Goal: Transaction & Acquisition: Download file/media

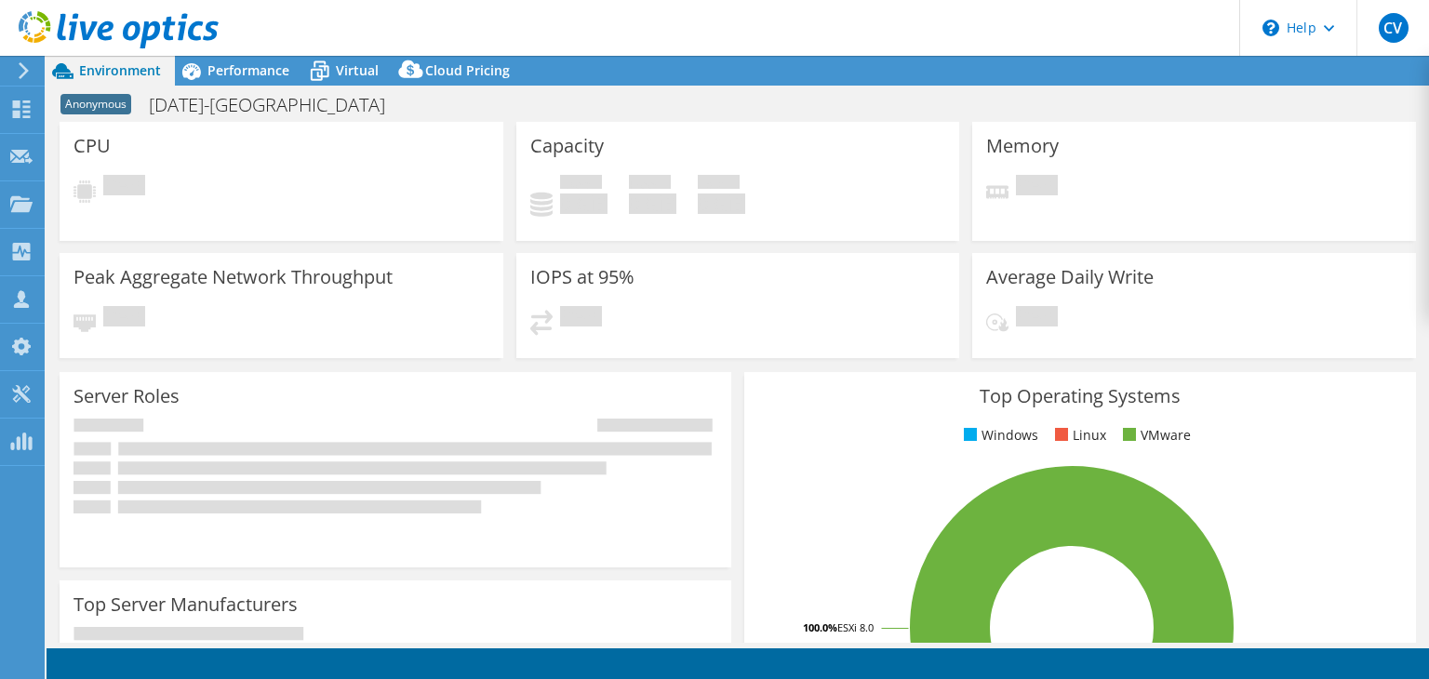
select select "USD"
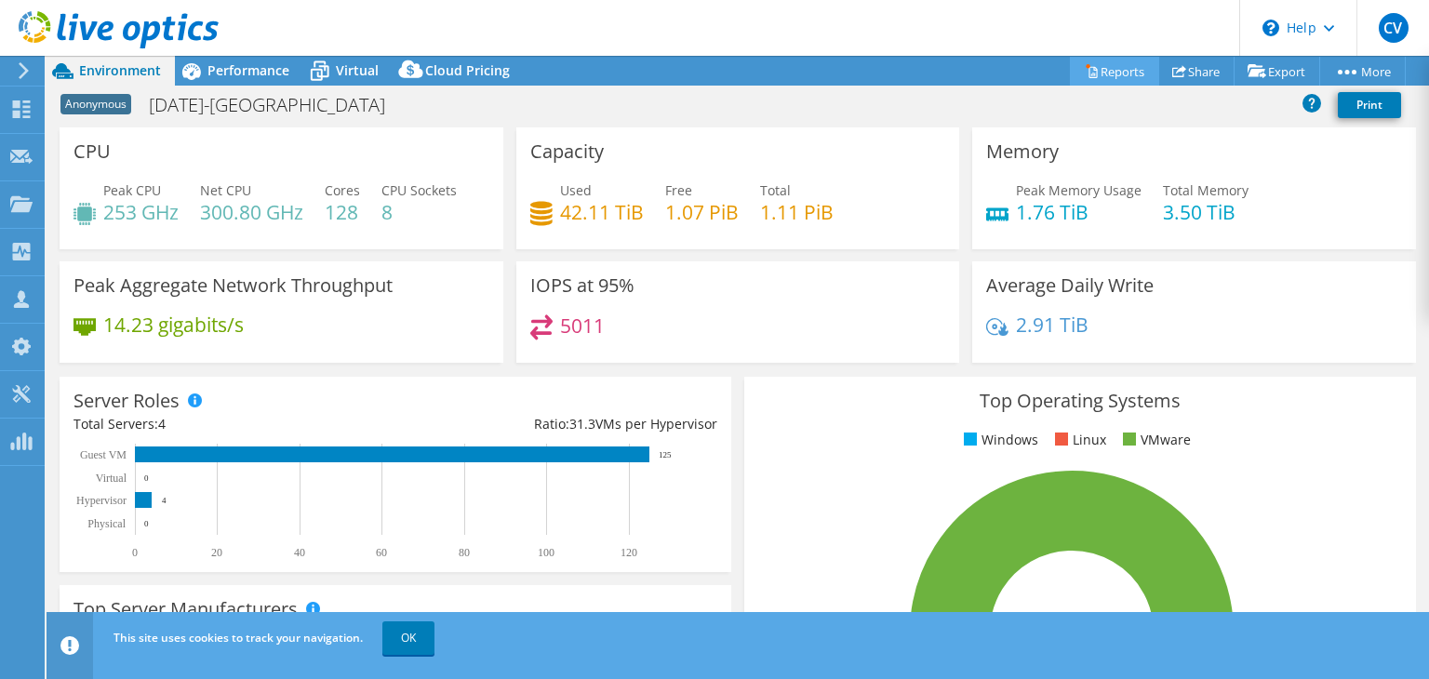
click at [1105, 67] on link "Reports" at bounding box center [1114, 71] width 89 height 29
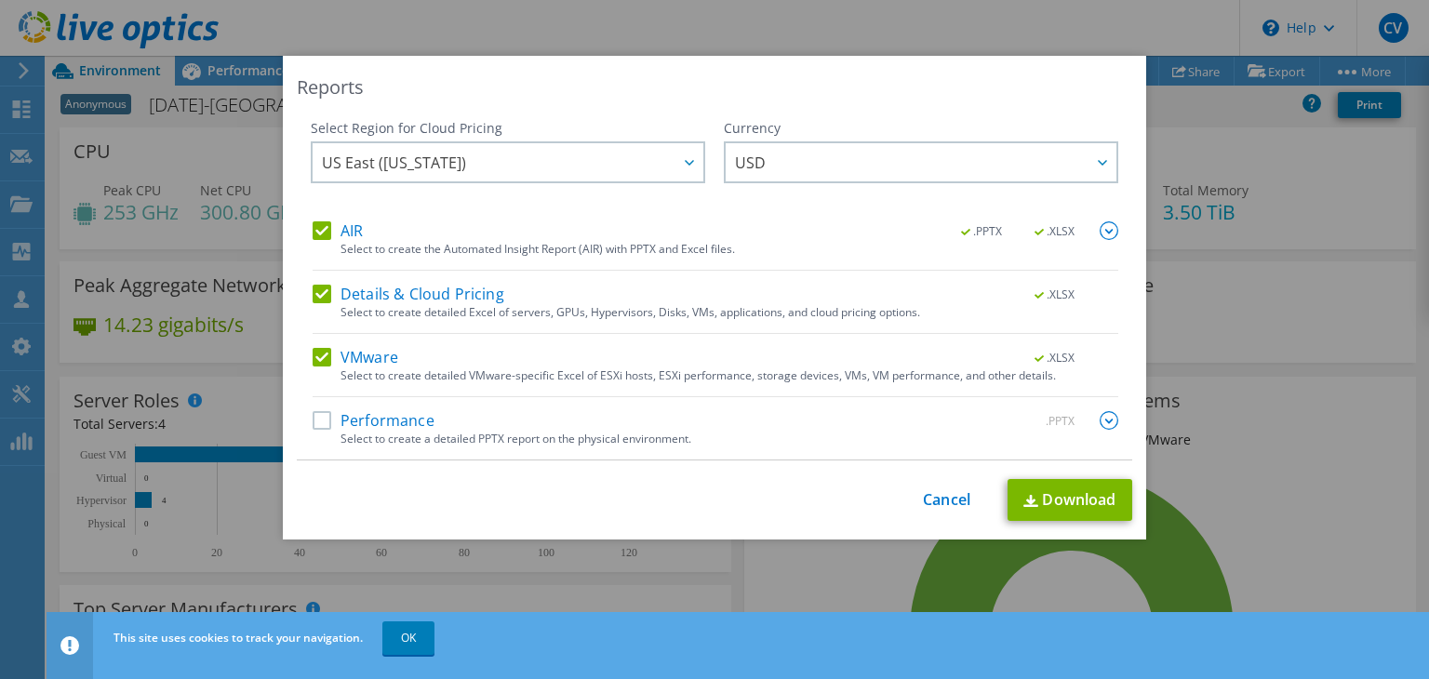
click at [317, 421] on label "Performance" at bounding box center [374, 420] width 122 height 19
click at [0, 0] on input "Performance" at bounding box center [0, 0] width 0 height 0
click at [1078, 509] on link "Download" at bounding box center [1070, 500] width 125 height 42
click at [1298, 353] on div "Reports Select Region for Cloud Pricing Asia Pacific (Hong Kong) Asia Pacific (…" at bounding box center [714, 340] width 1429 height 568
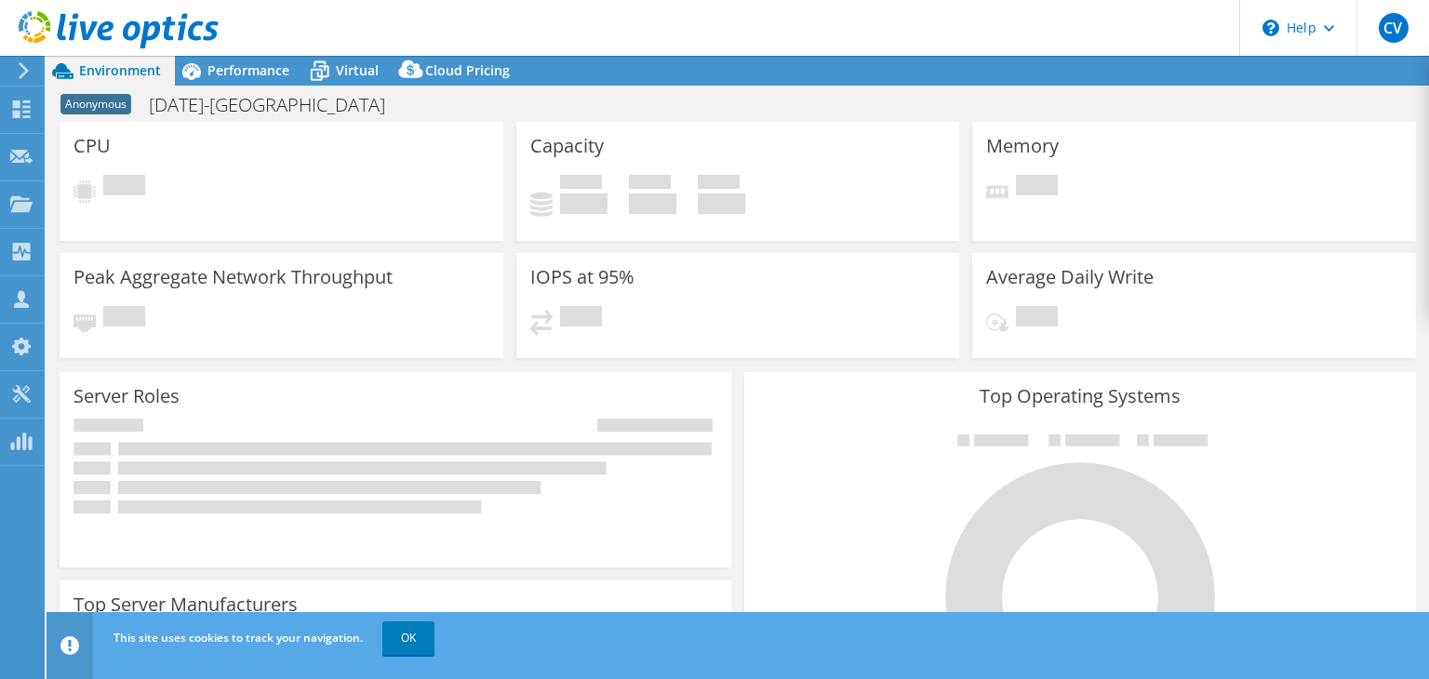
select select "USD"
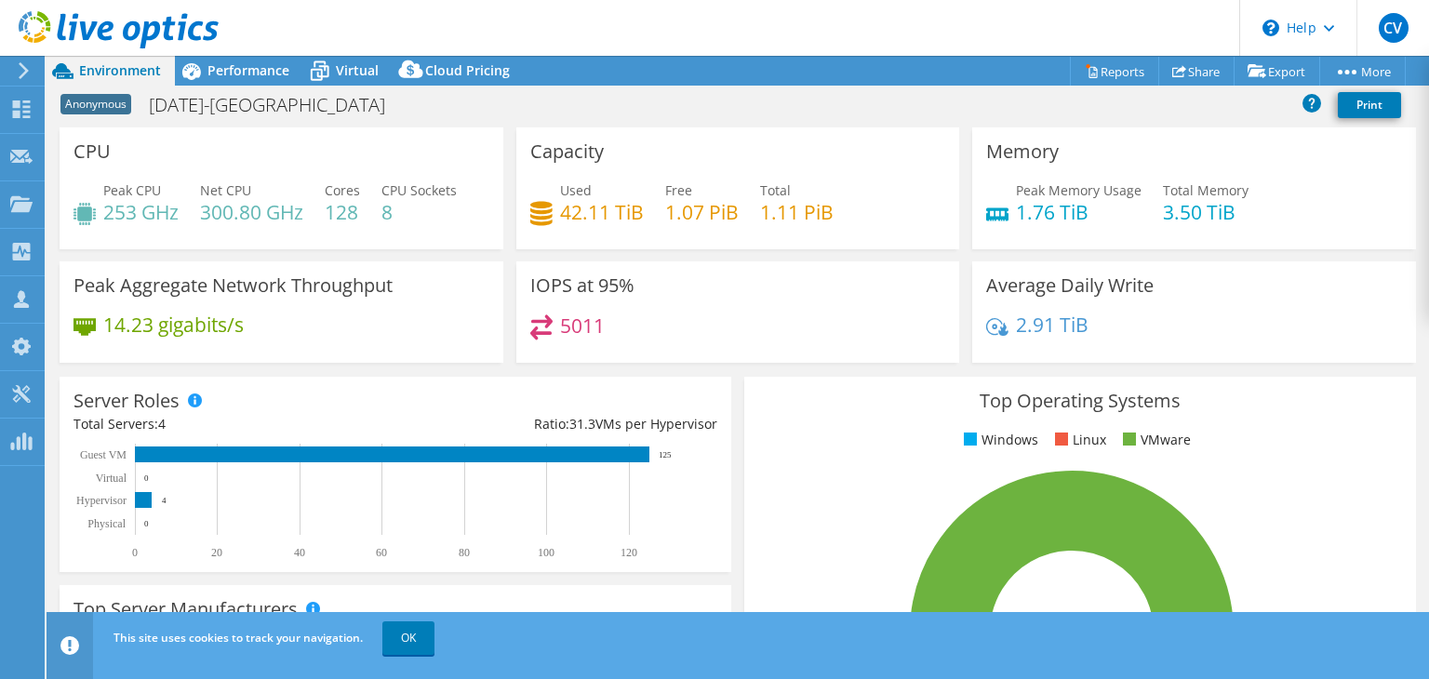
click at [17, 73] on icon at bounding box center [24, 70] width 14 height 17
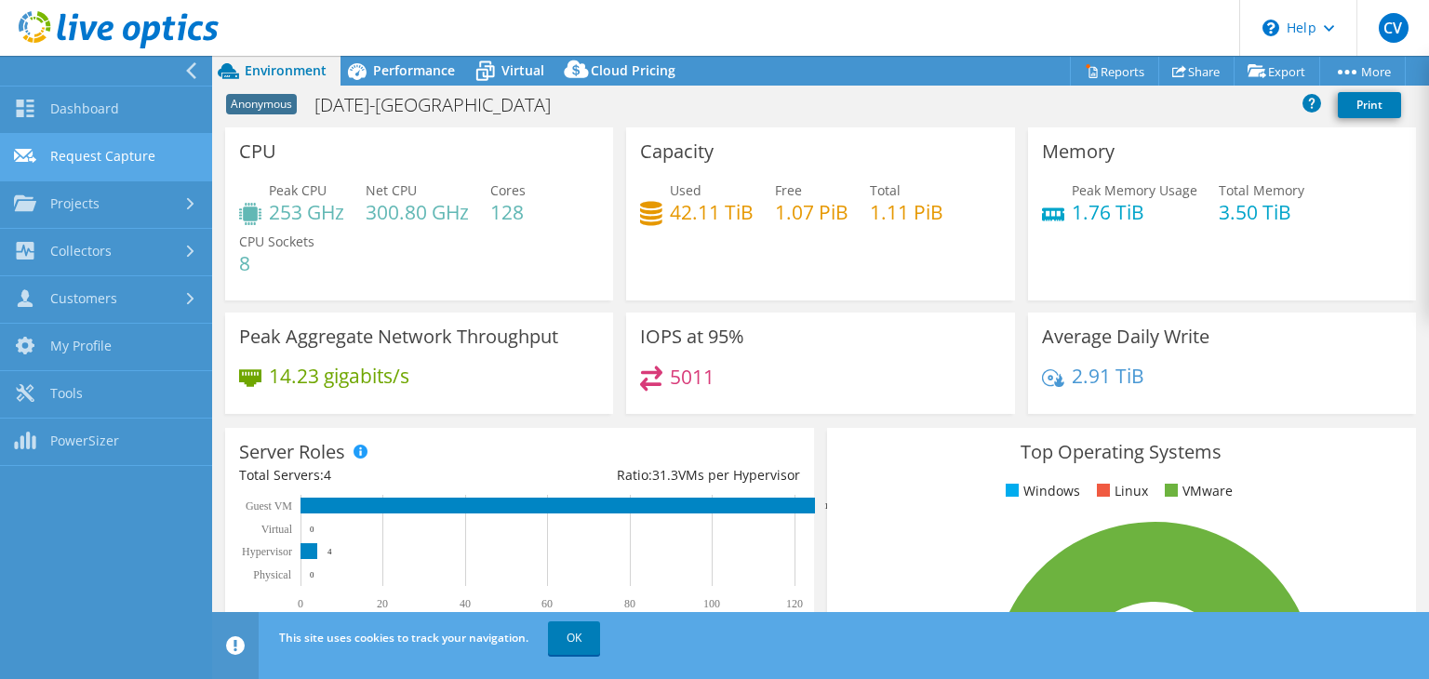
click at [82, 151] on link "Request Capture" at bounding box center [106, 157] width 212 height 47
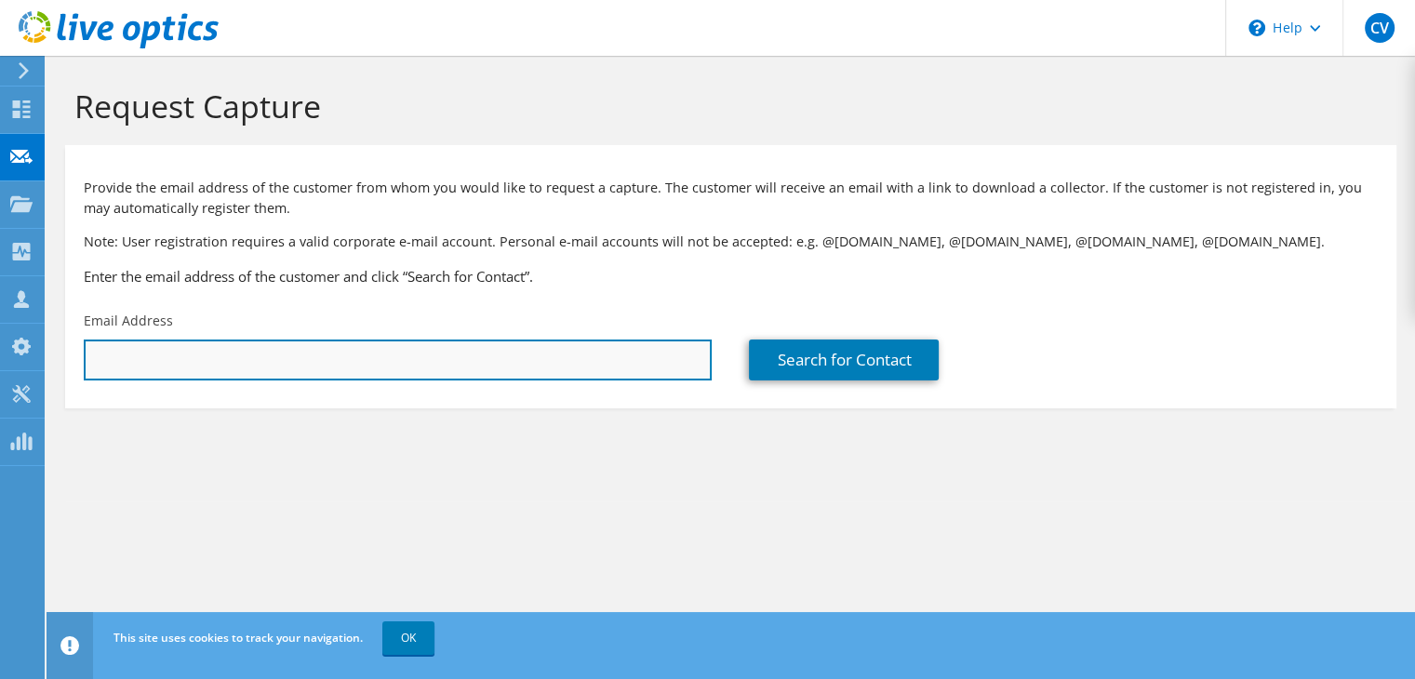
click at [416, 358] on input "text" at bounding box center [398, 360] width 628 height 41
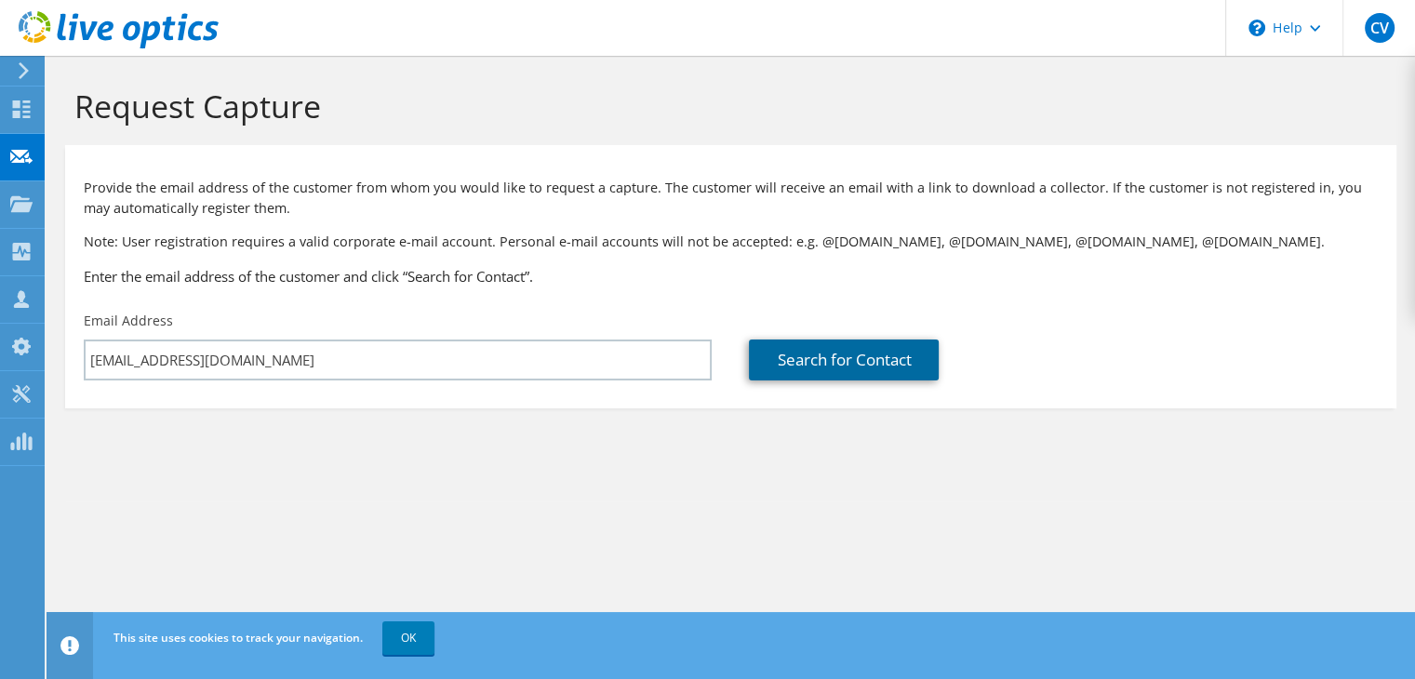
click at [843, 362] on link "Search for Contact" at bounding box center [844, 360] width 190 height 41
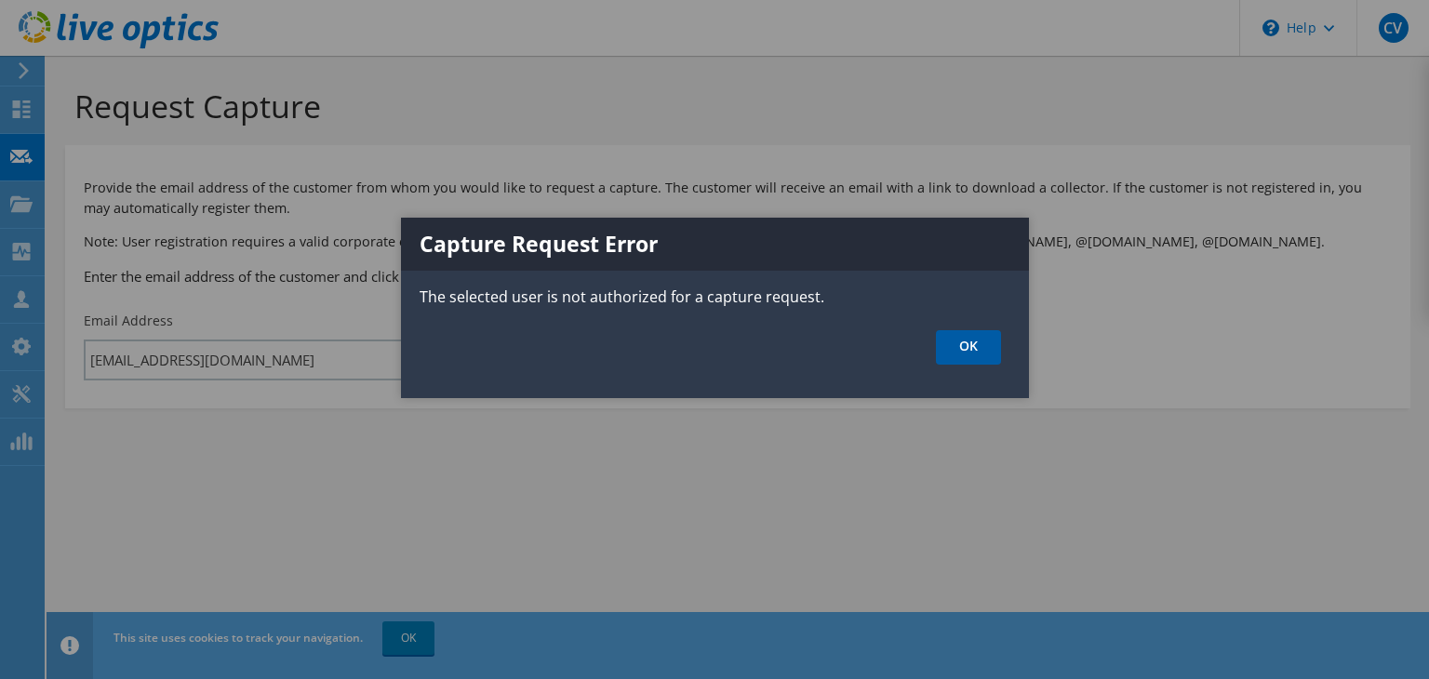
click at [968, 358] on link "OK" at bounding box center [968, 347] width 65 height 34
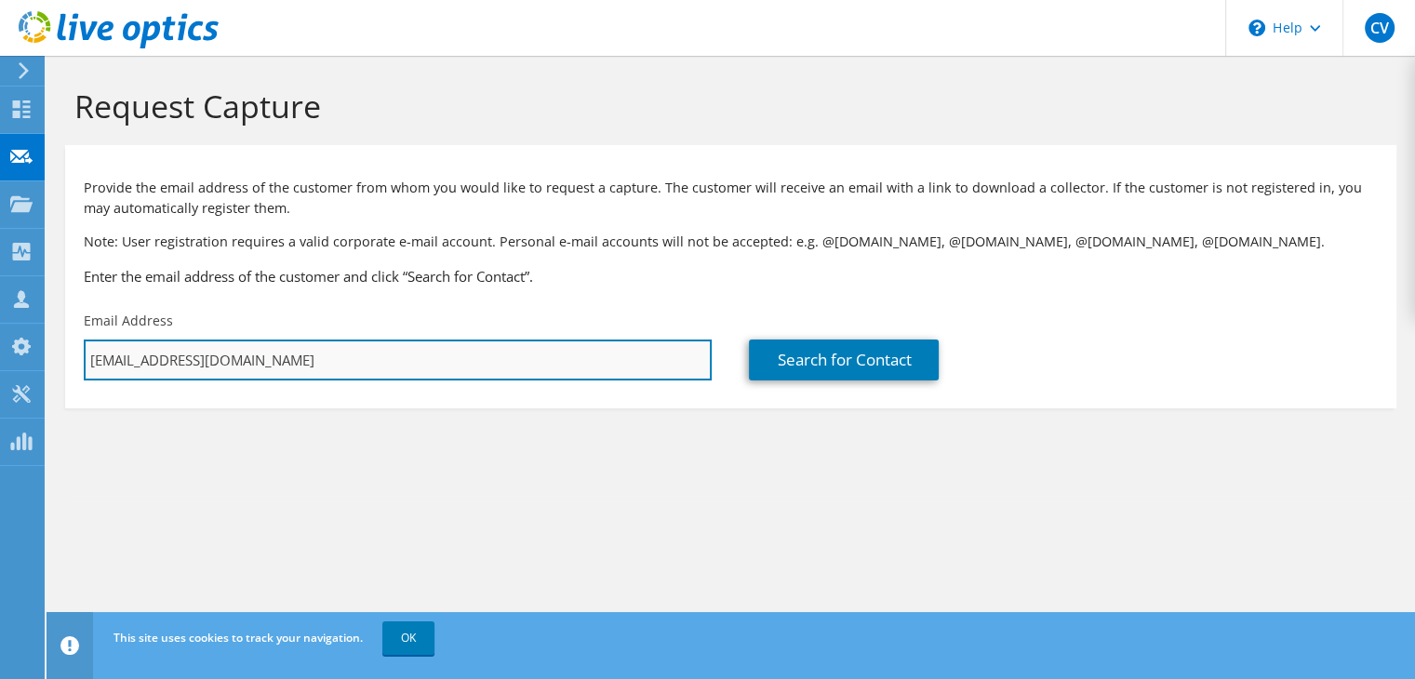
click at [235, 349] on input "[EMAIL_ADDRESS][DOMAIN_NAME]" at bounding box center [398, 360] width 628 height 41
drag, startPoint x: 261, startPoint y: 358, endPoint x: 152, endPoint y: 367, distance: 109.2
click at [152, 367] on input "[EMAIL_ADDRESS][DOMAIN_NAME]" at bounding box center [398, 360] width 628 height 41
type input "[EMAIL_ADDRESS][DOMAIN_NAME]"
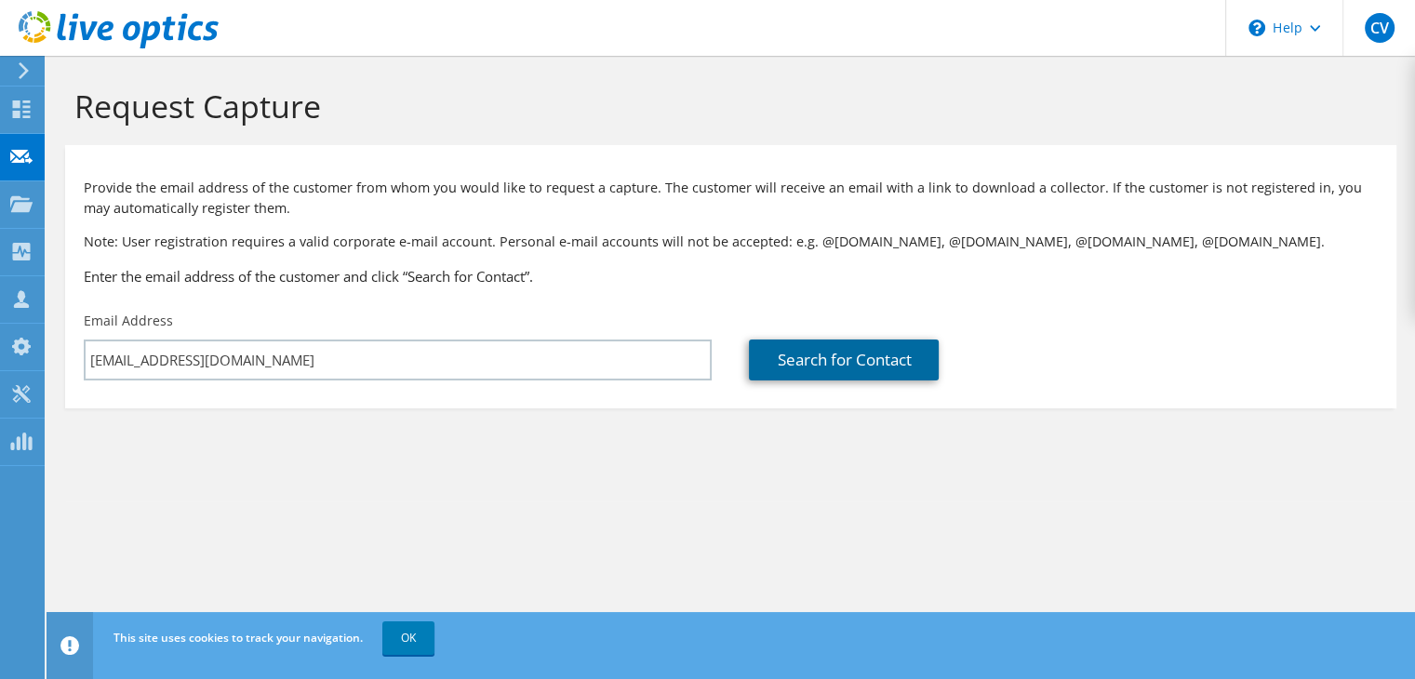
click at [841, 357] on link "Search for Contact" at bounding box center [844, 360] width 190 height 41
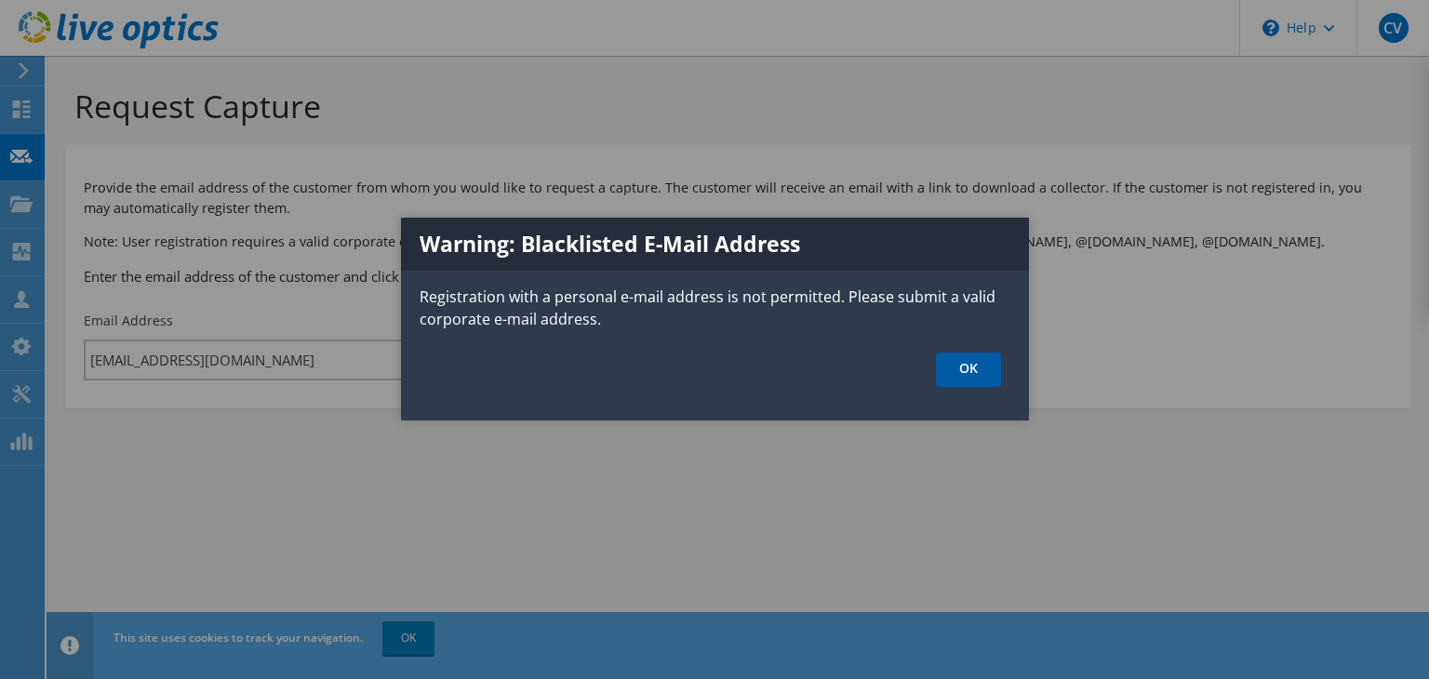
click at [959, 372] on link "OK" at bounding box center [968, 370] width 65 height 34
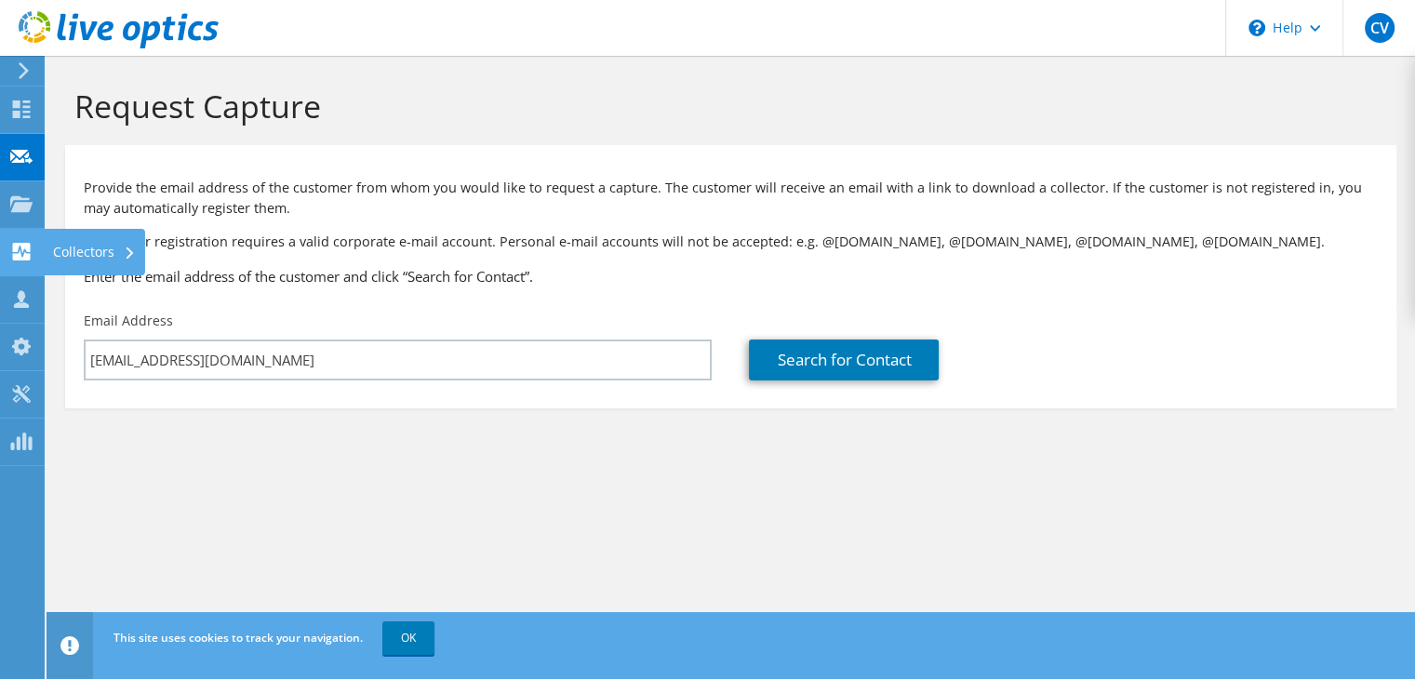
click at [100, 248] on div "Collectors" at bounding box center [94, 252] width 101 height 47
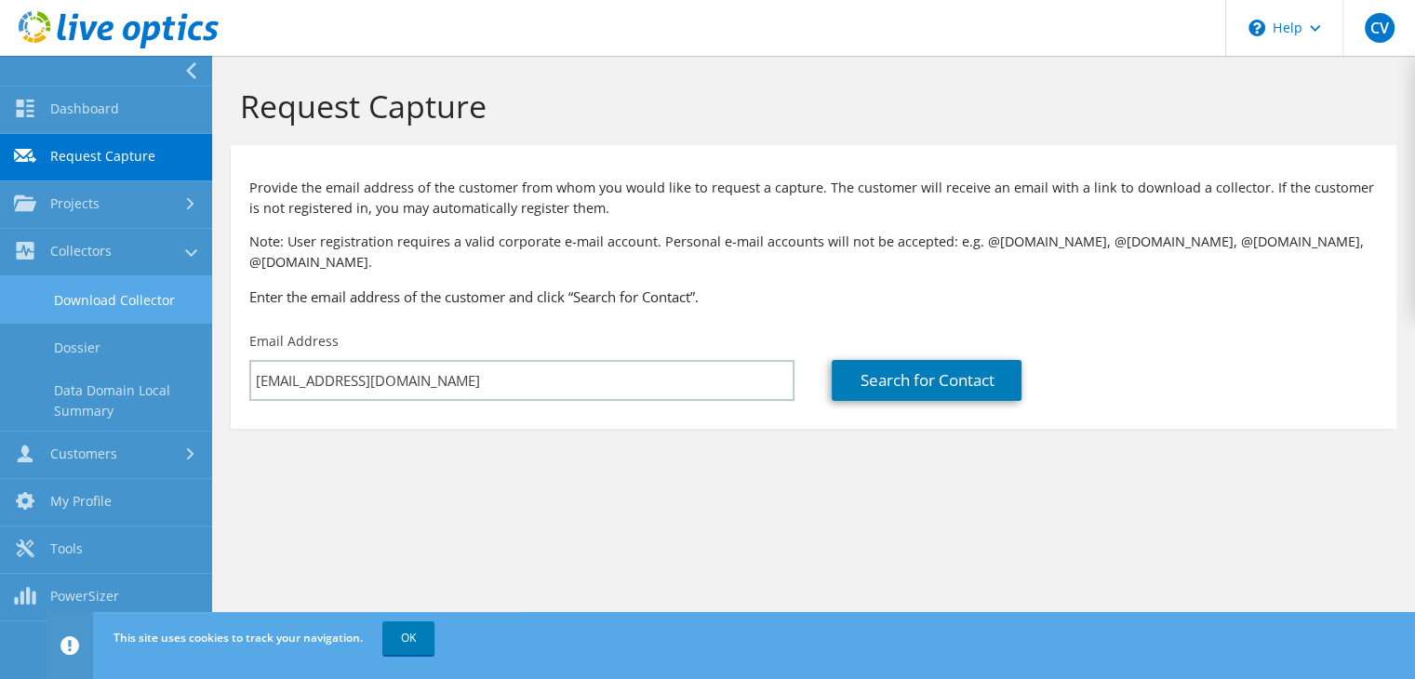
click at [115, 302] on link "Download Collector" at bounding box center [106, 299] width 212 height 47
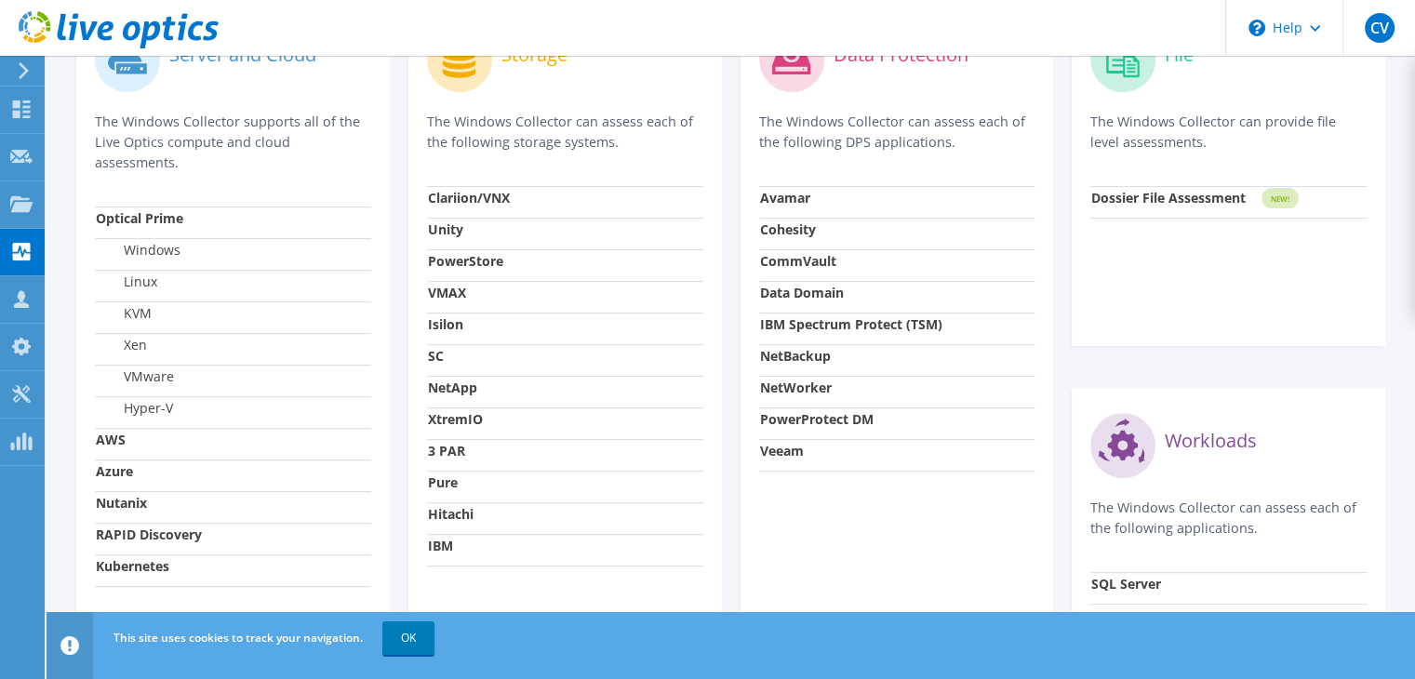
scroll to position [640, 0]
click at [435, 487] on strong "Pure" at bounding box center [443, 484] width 30 height 18
click at [463, 85] on circle at bounding box center [459, 60] width 65 height 65
